Goal: Navigation & Orientation: Find specific page/section

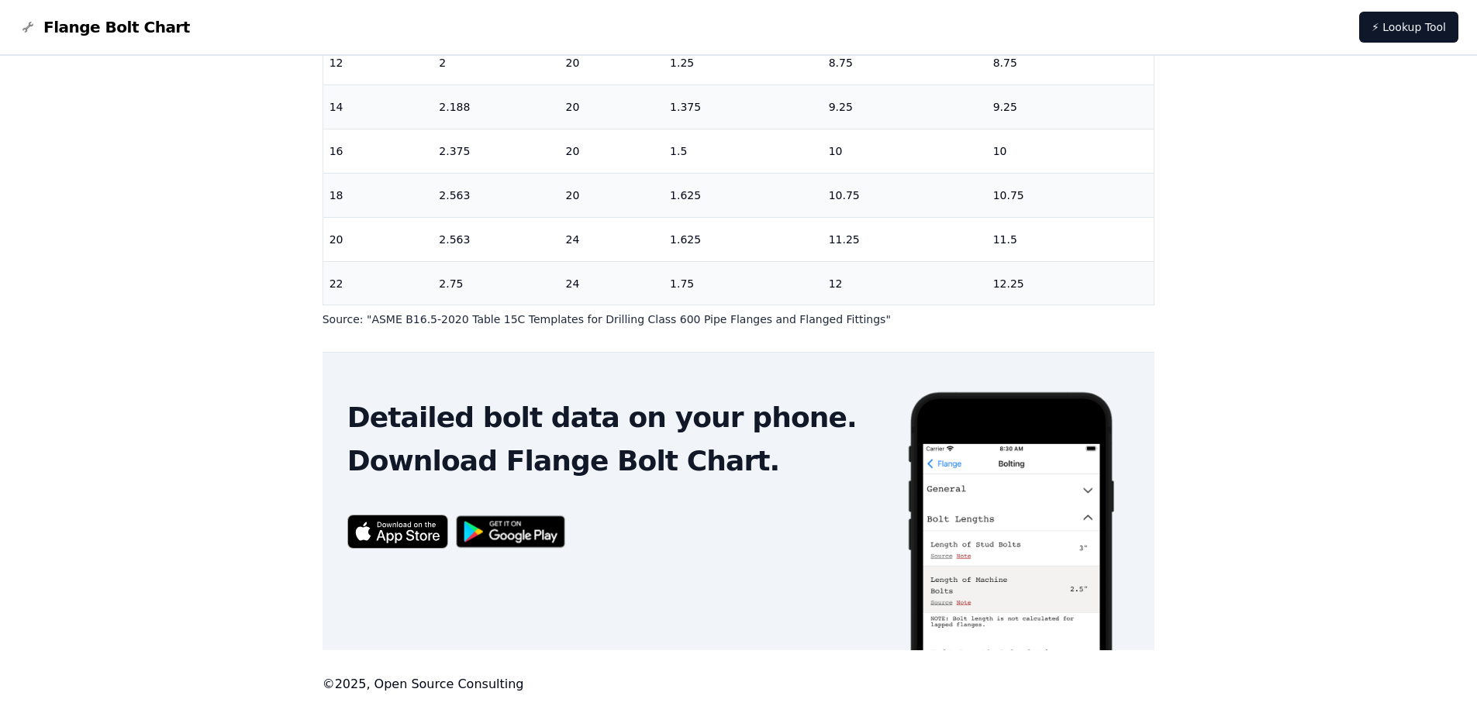
scroll to position [491, 0]
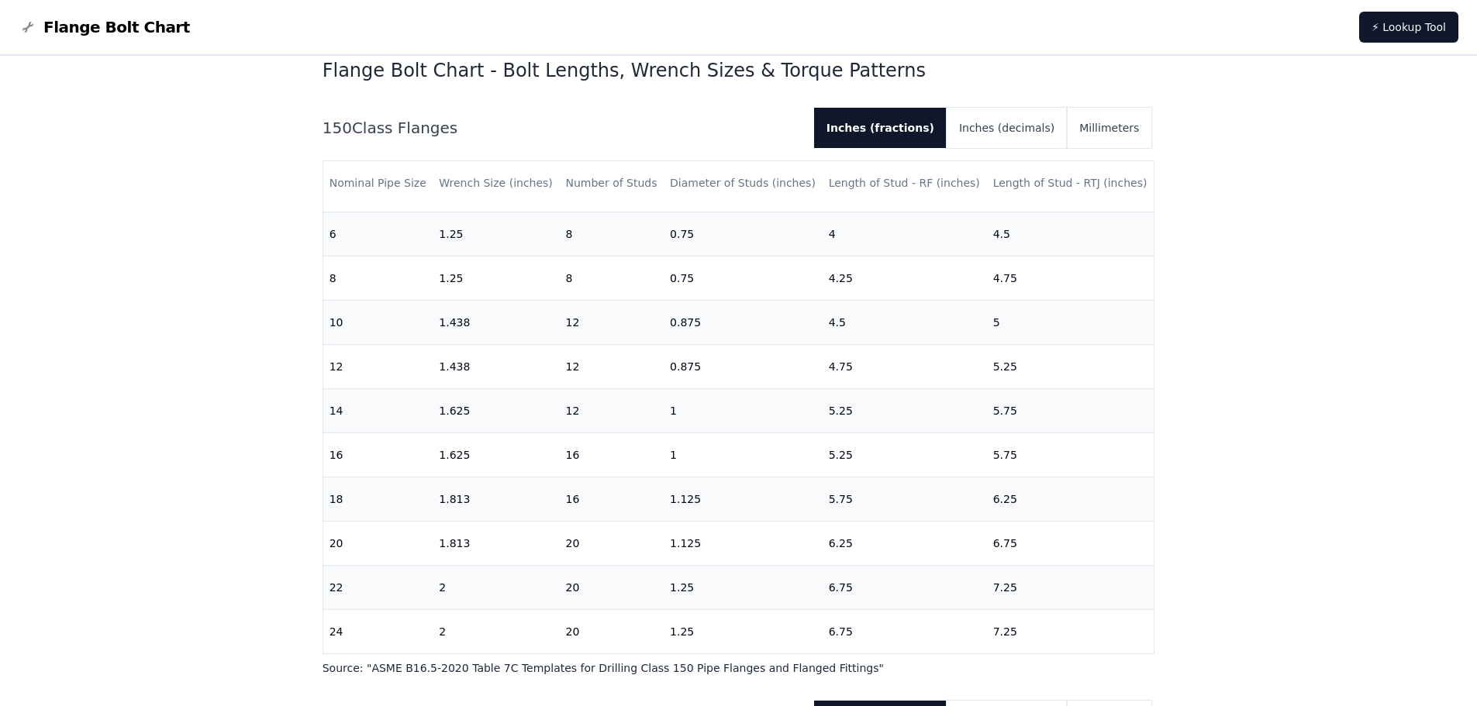
scroll to position [491, 0]
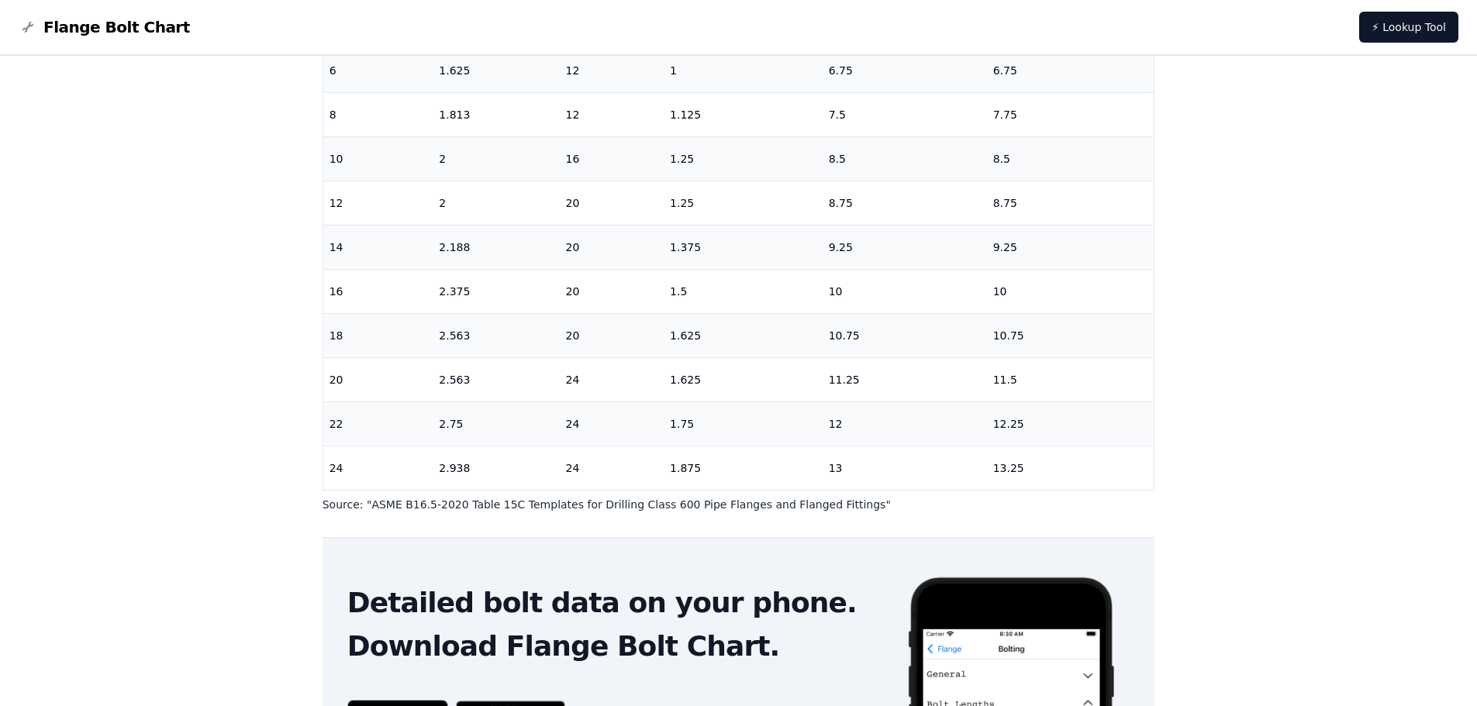
scroll to position [481, 0]
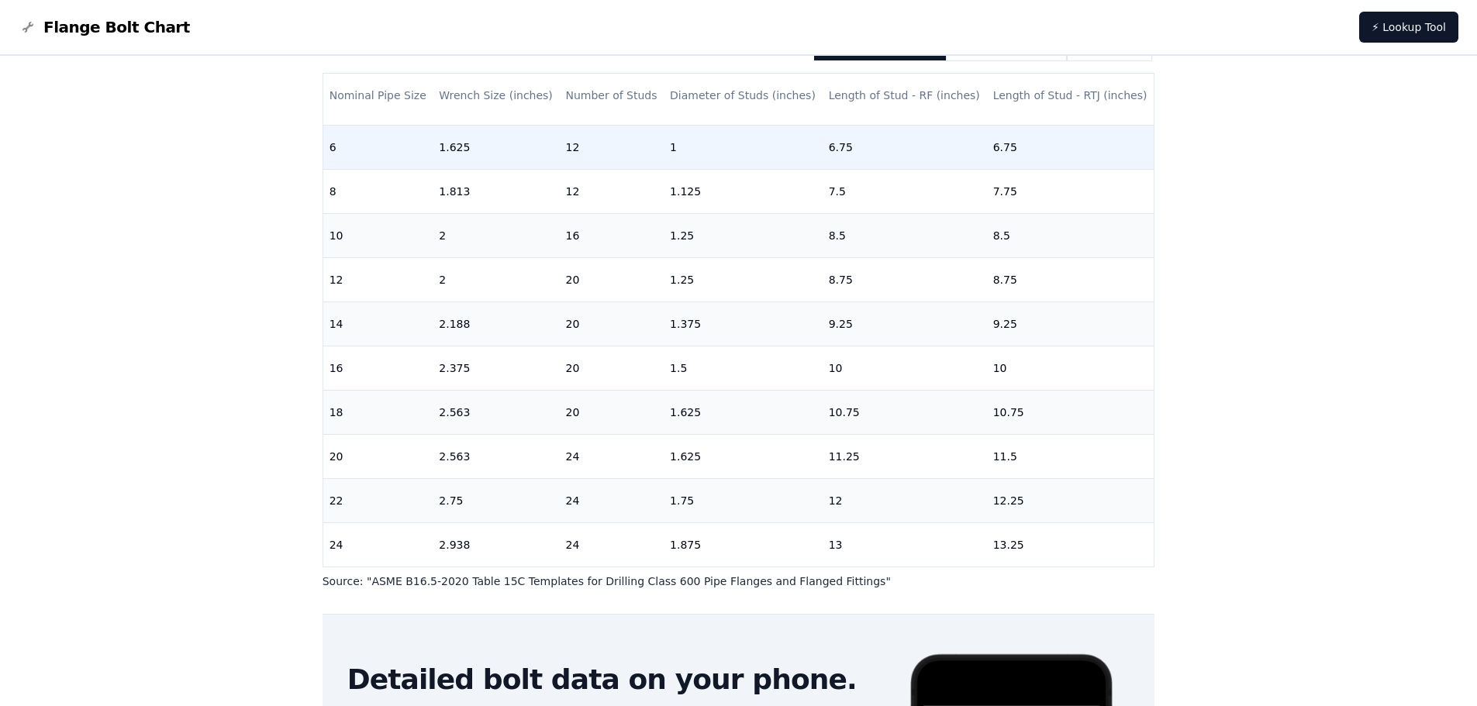
scroll to position [481, 0]
